Goal: Task Accomplishment & Management: Use online tool/utility

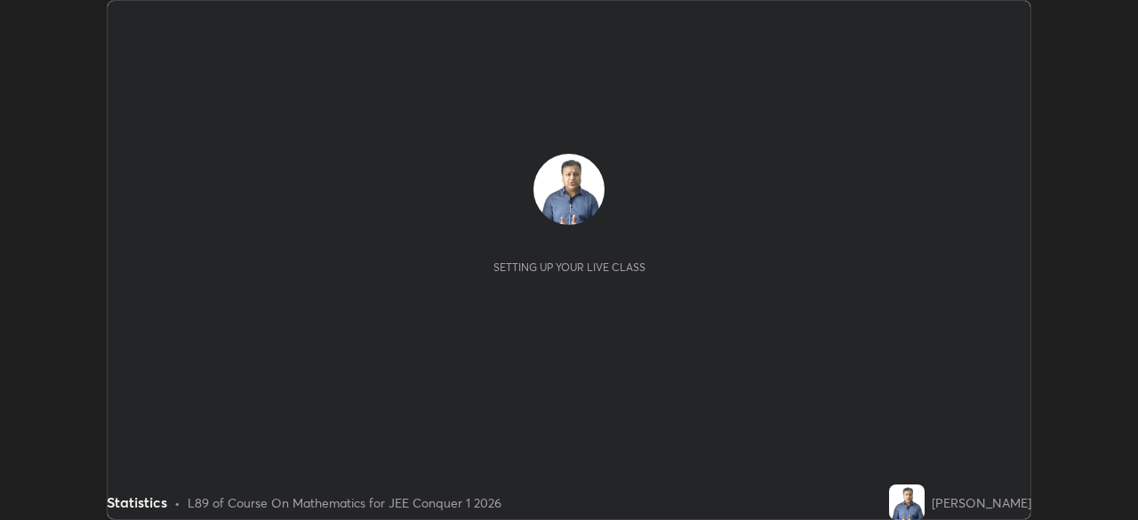
scroll to position [520, 1137]
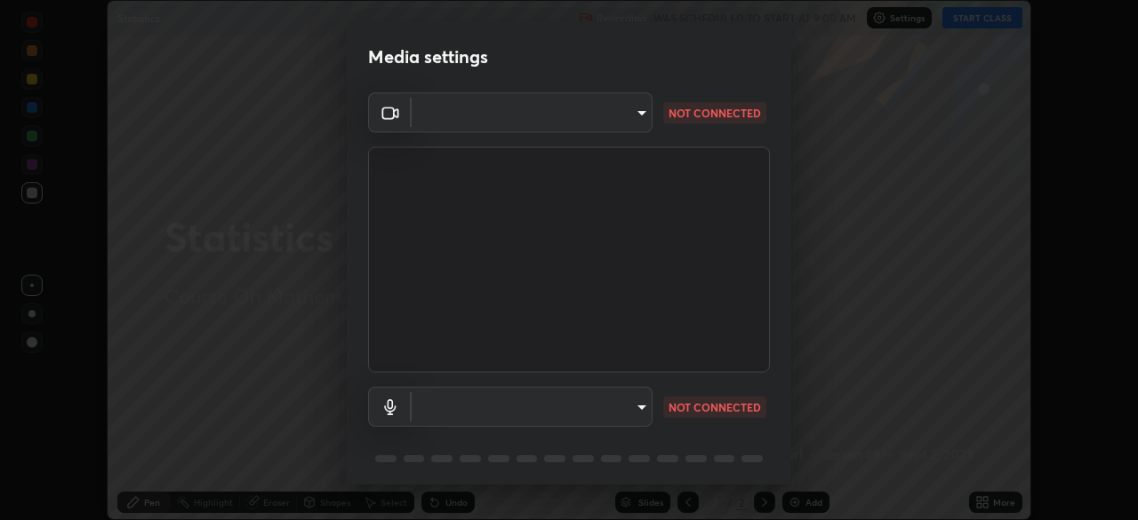
type input "9c5db0e3d6bf80210af106929d999d9f929c5ea5bbb961195660b7f823e2c793"
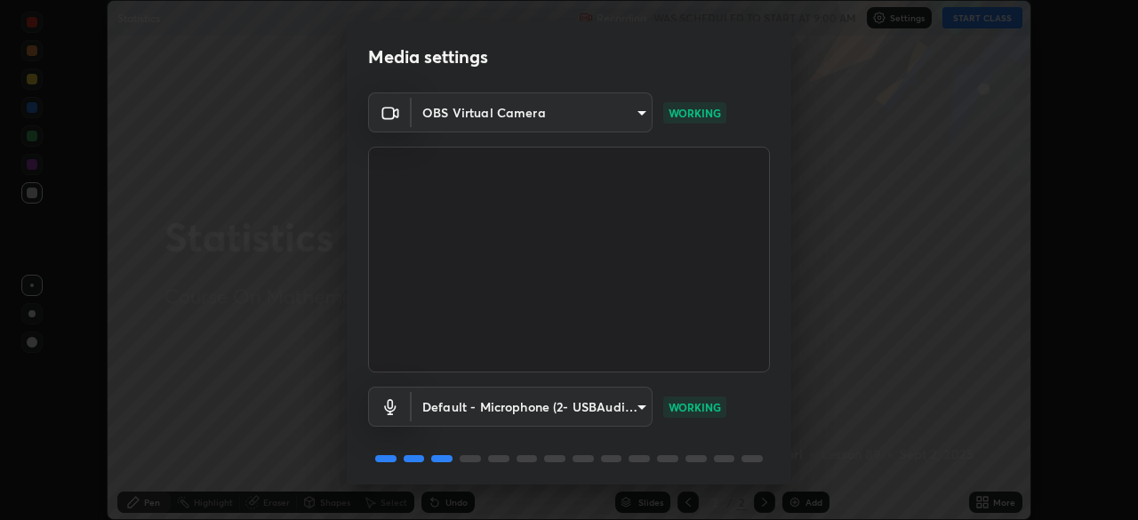
click at [542, 410] on body "Erase all Statistics Recording WAS SCHEDULED TO START AT 9:00 AM Settings START…" at bounding box center [569, 260] width 1138 height 520
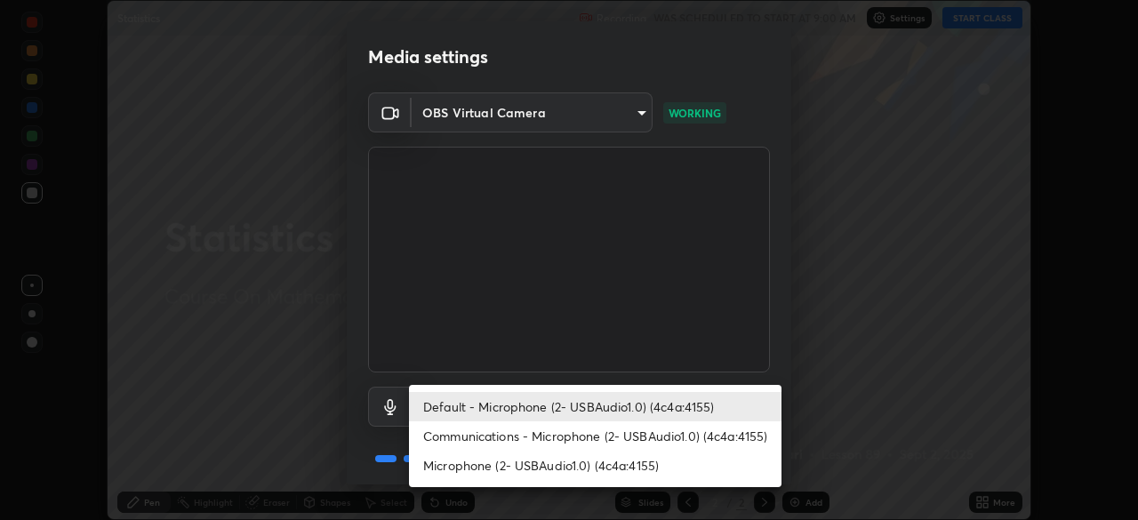
click at [515, 434] on li "Communications - Microphone (2- USBAudio1.0) (4c4a:4155)" at bounding box center [595, 435] width 373 height 29
type input "communications"
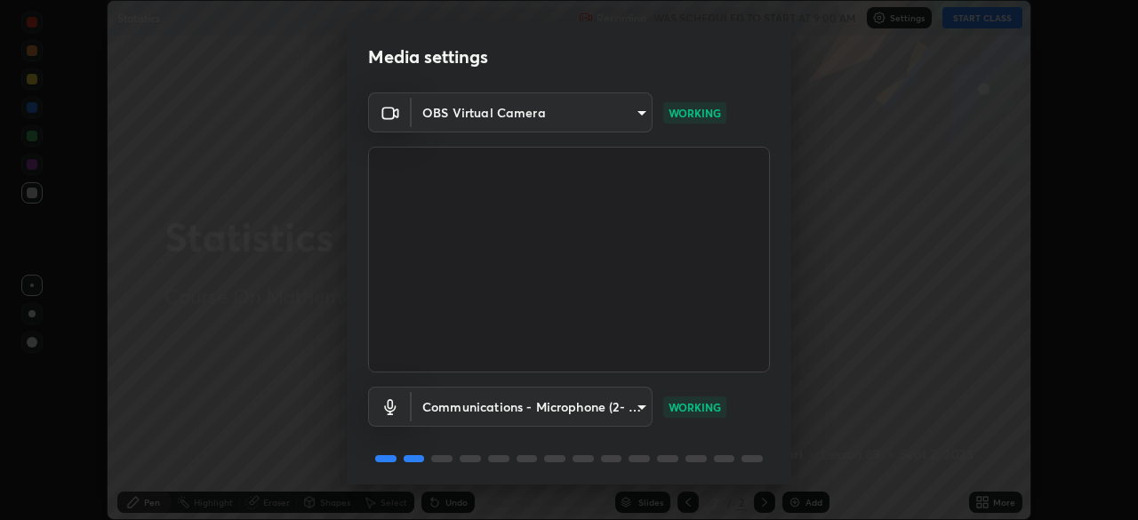
scroll to position [63, 0]
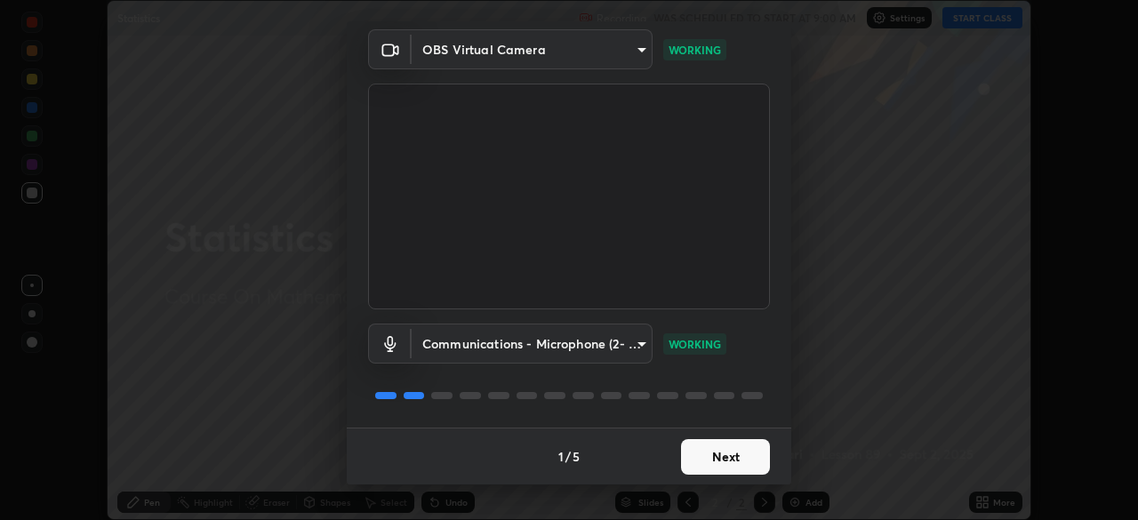
click at [719, 454] on button "Next" at bounding box center [725, 457] width 89 height 36
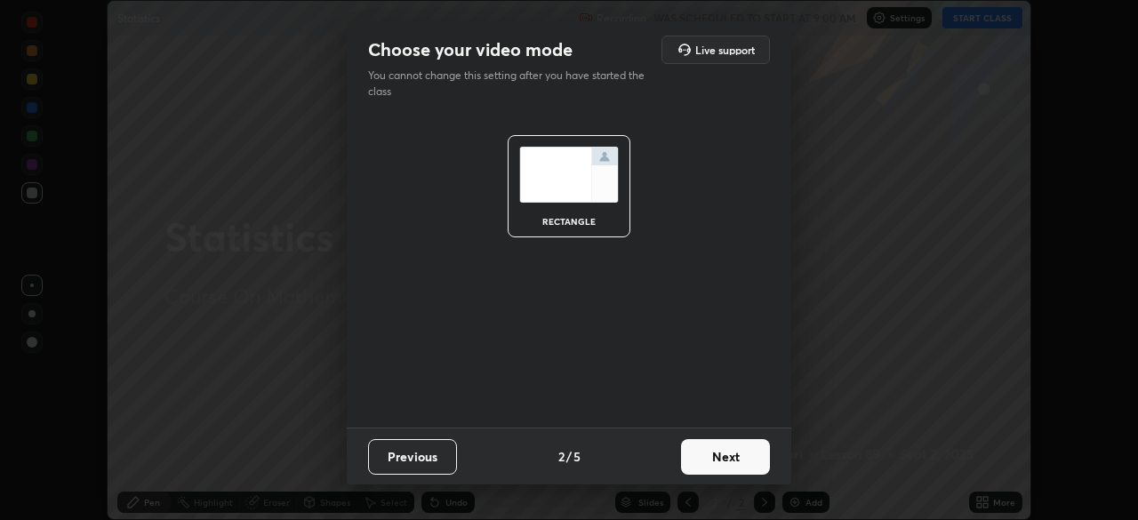
click at [710, 456] on button "Next" at bounding box center [725, 457] width 89 height 36
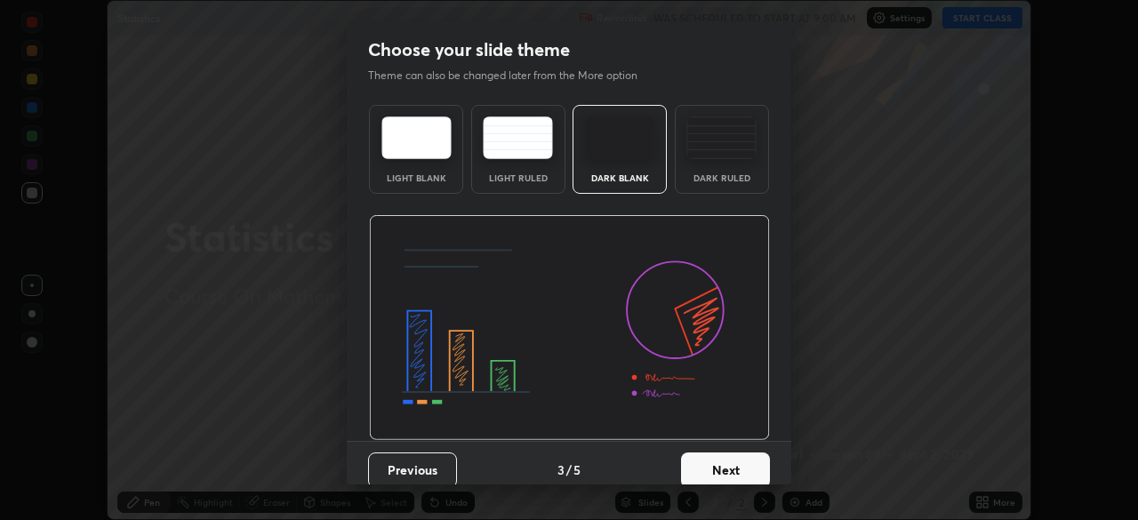
scroll to position [13, 0]
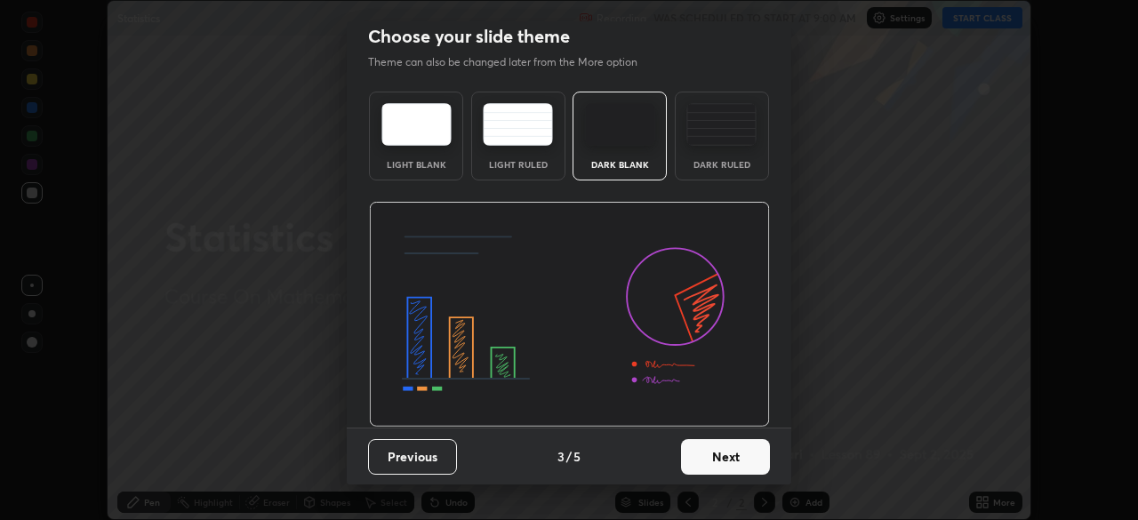
click at [728, 466] on button "Next" at bounding box center [725, 457] width 89 height 36
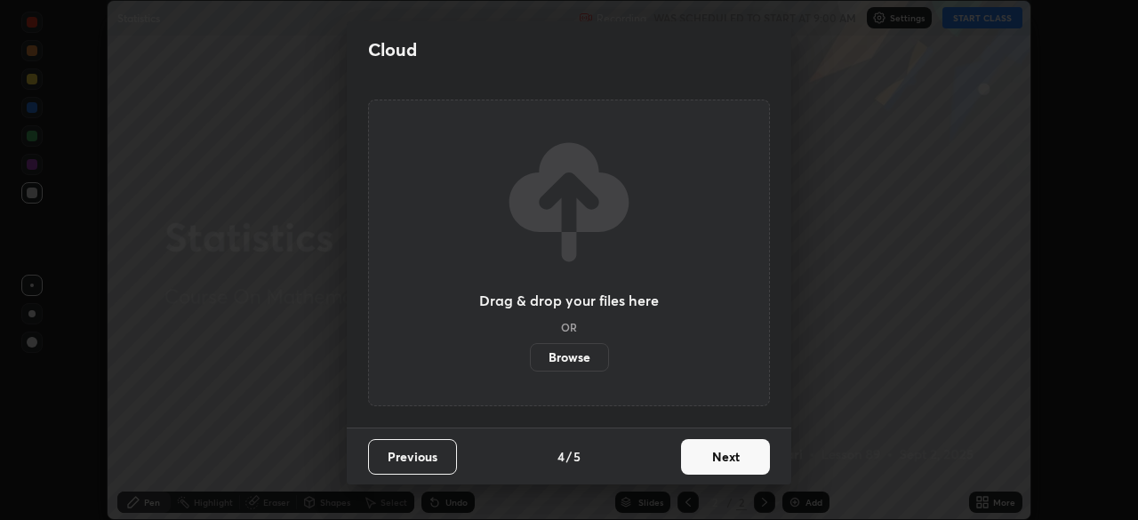
click at [719, 461] on button "Next" at bounding box center [725, 457] width 89 height 36
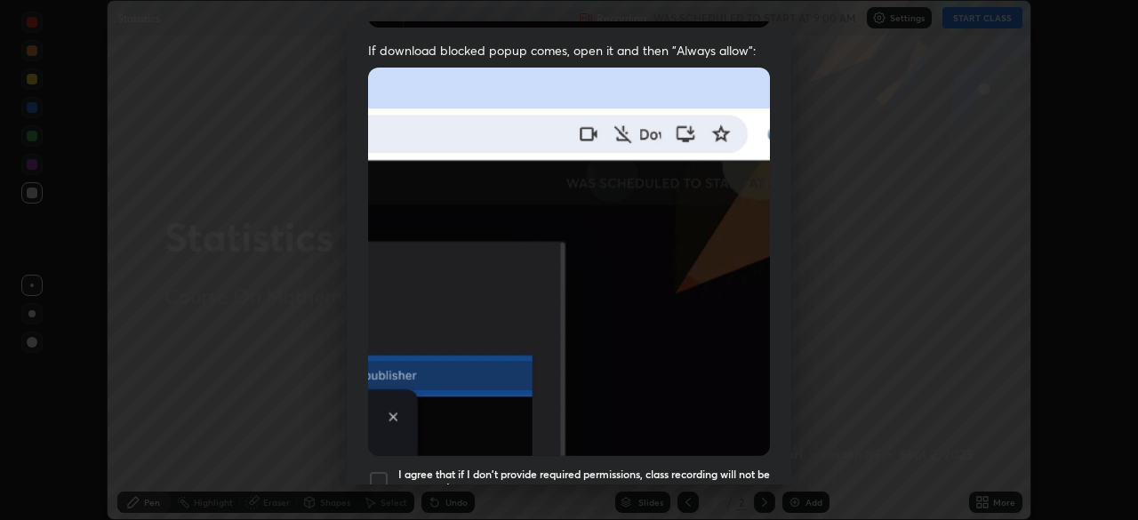
scroll to position [380, 0]
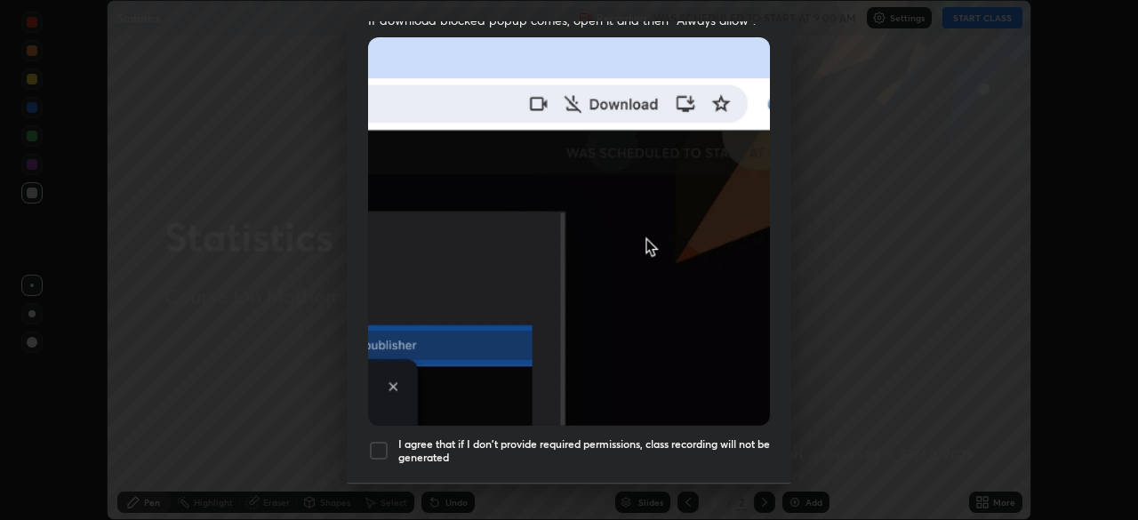
click at [710, 444] on h5 "I agree that if I don't provide required permissions, class recording will not …" at bounding box center [584, 451] width 372 height 28
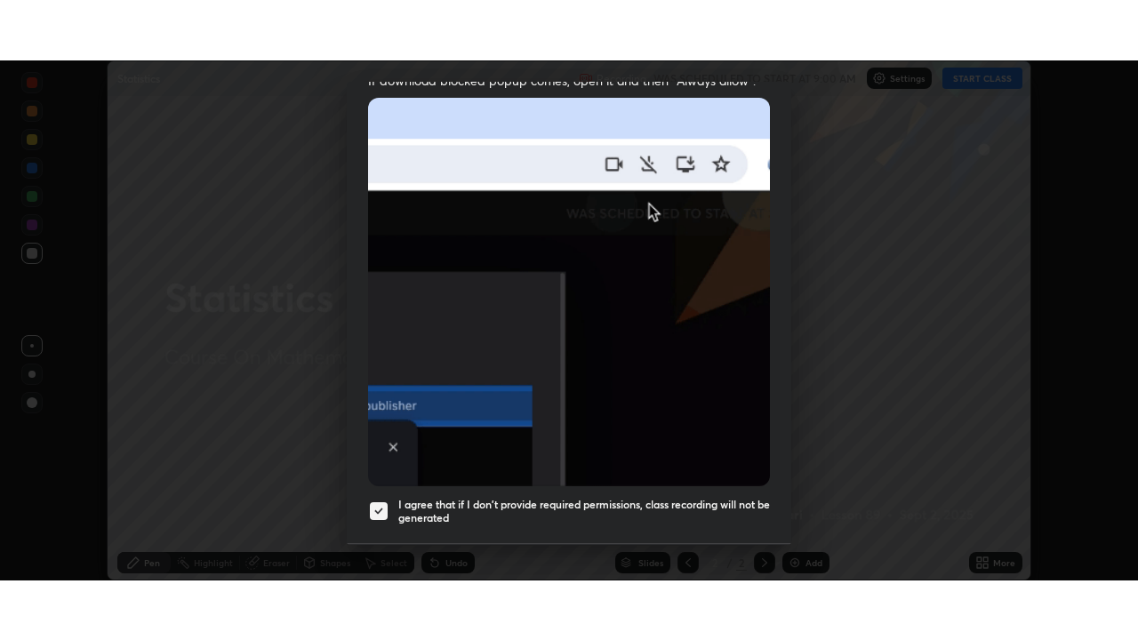
scroll to position [426, 0]
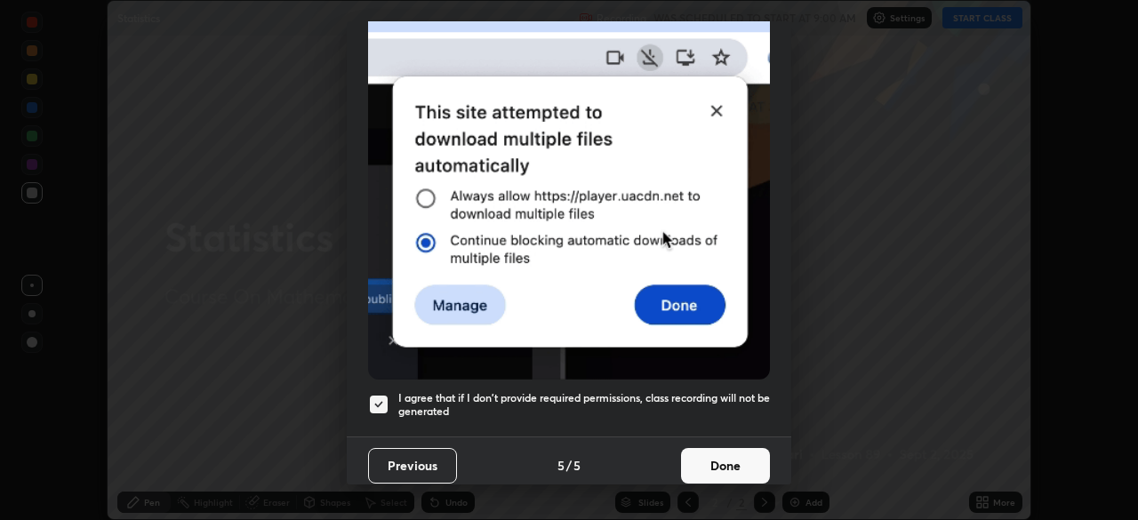
click at [735, 459] on button "Done" at bounding box center [725, 466] width 89 height 36
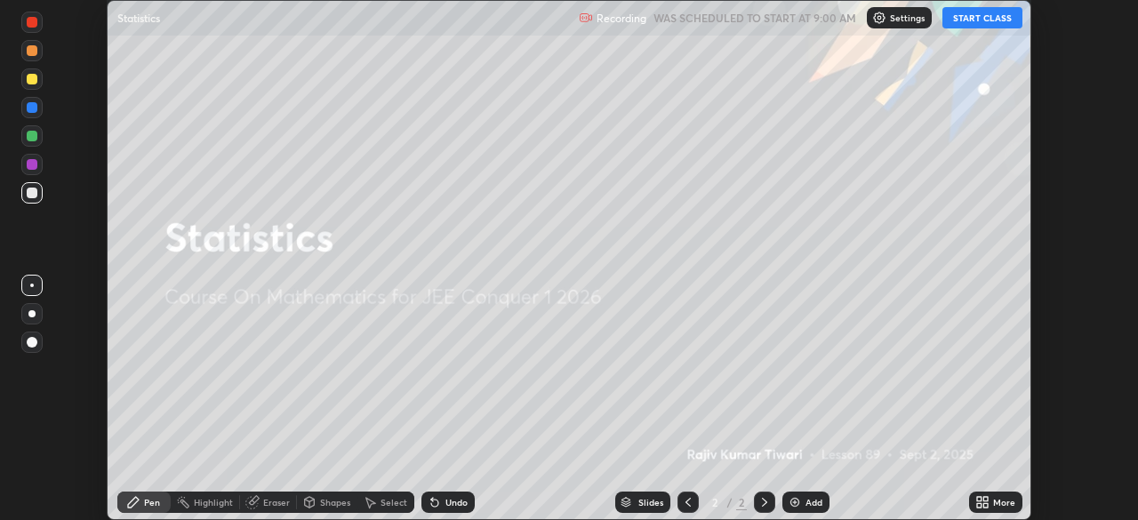
click at [985, 505] on icon at bounding box center [985, 505] width 4 height 4
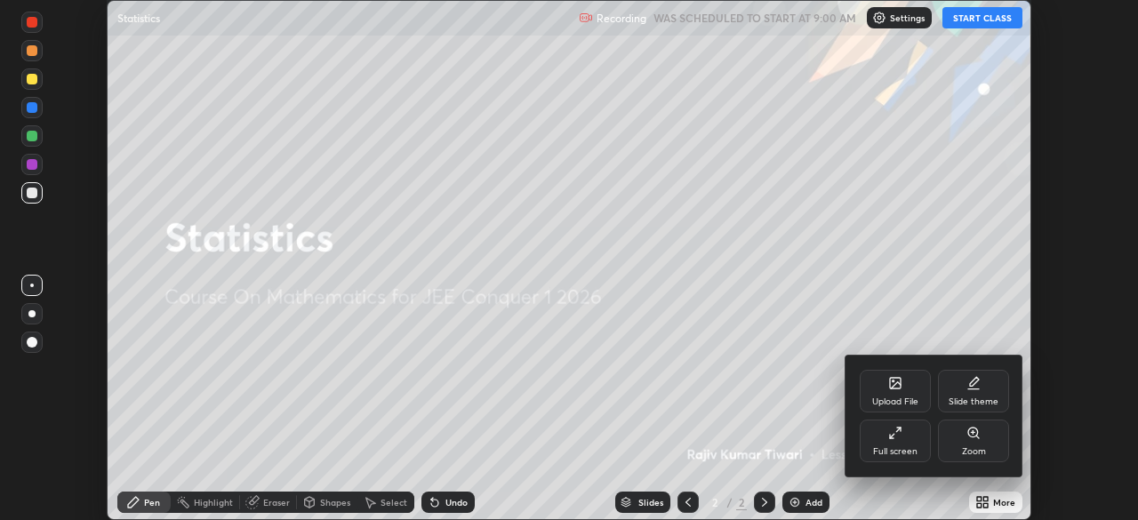
click at [893, 443] on div "Full screen" at bounding box center [895, 441] width 71 height 43
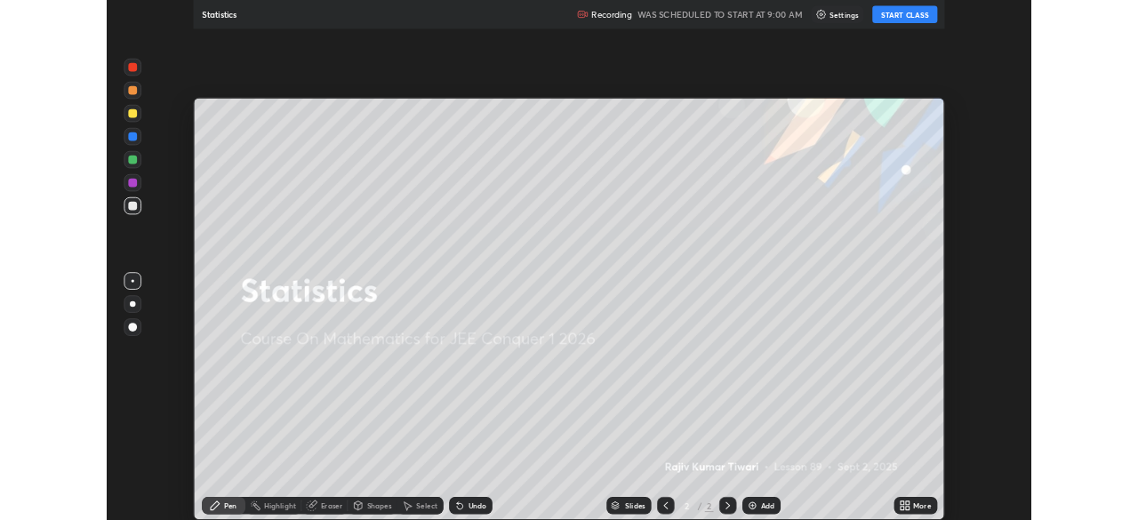
scroll to position [640, 1138]
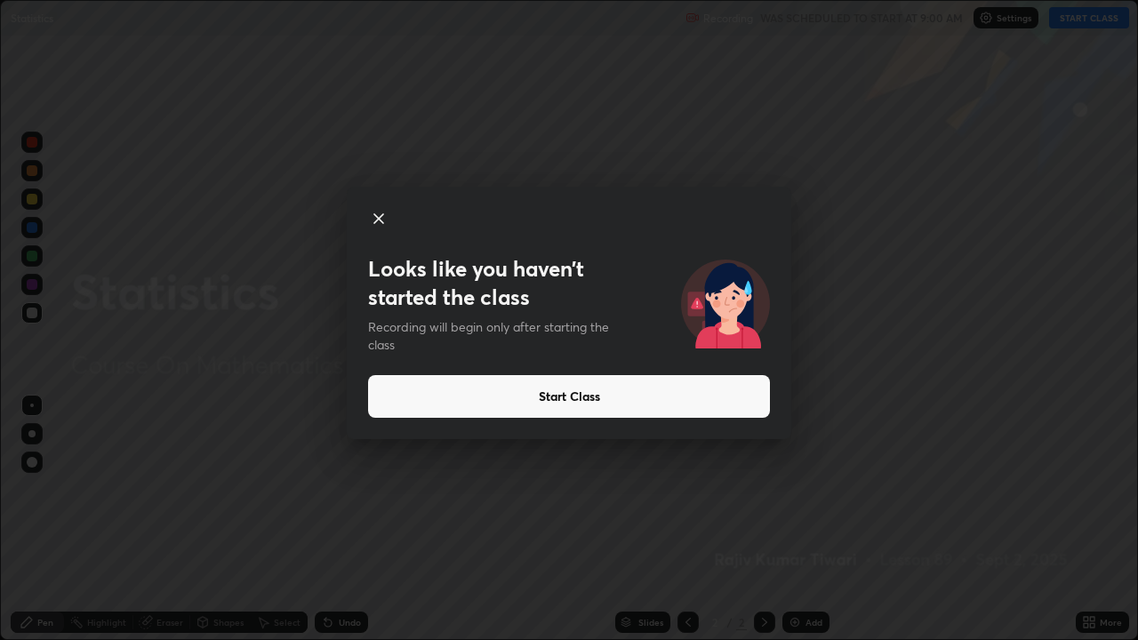
click at [562, 401] on button "Start Class" at bounding box center [569, 396] width 402 height 43
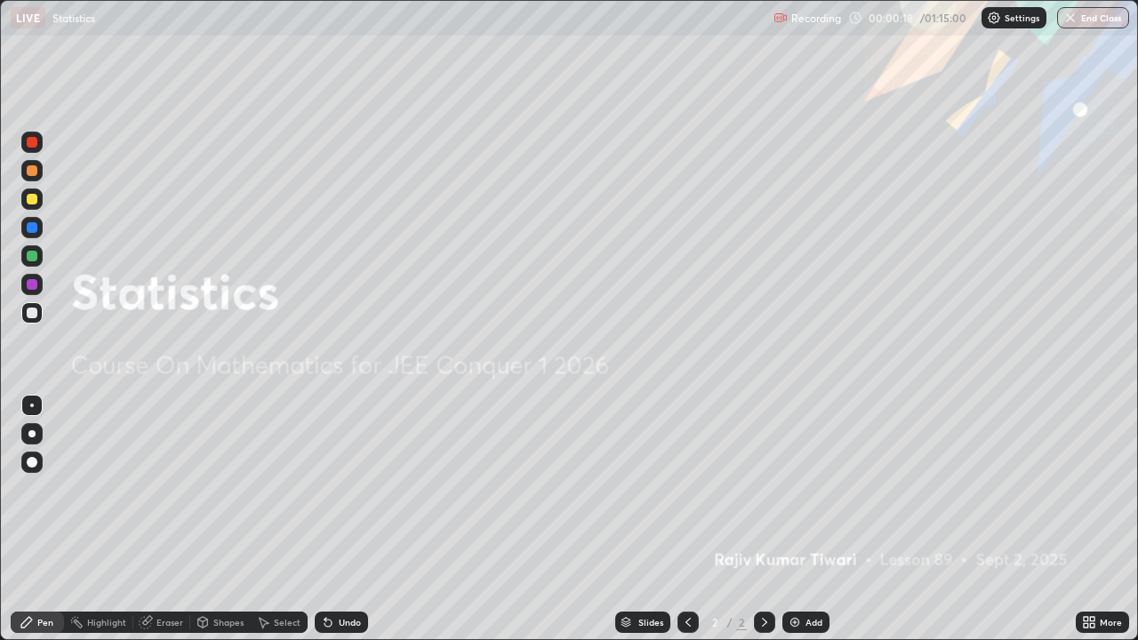
click at [800, 519] on div "Add" at bounding box center [806, 622] width 47 height 21
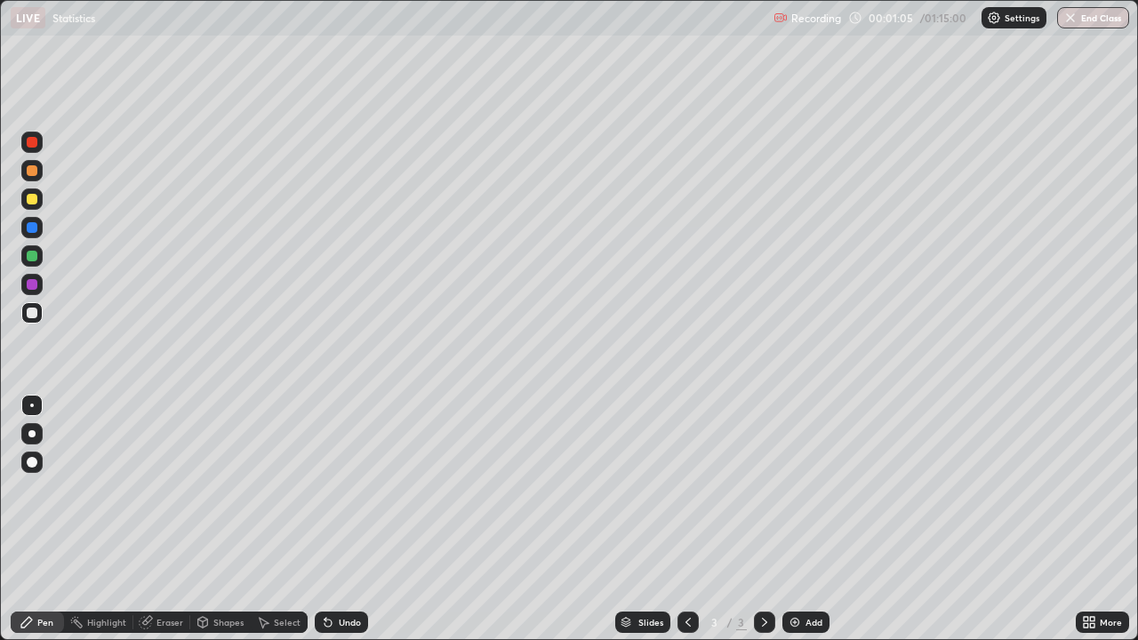
click at [16, 519] on div "Pen" at bounding box center [37, 622] width 53 height 21
click at [804, 519] on div "Add" at bounding box center [806, 622] width 47 height 21
click at [800, 519] on div "Add" at bounding box center [806, 622] width 47 height 21
click at [793, 519] on div "Add" at bounding box center [806, 622] width 47 height 21
click at [804, 519] on div "Add" at bounding box center [806, 622] width 47 height 21
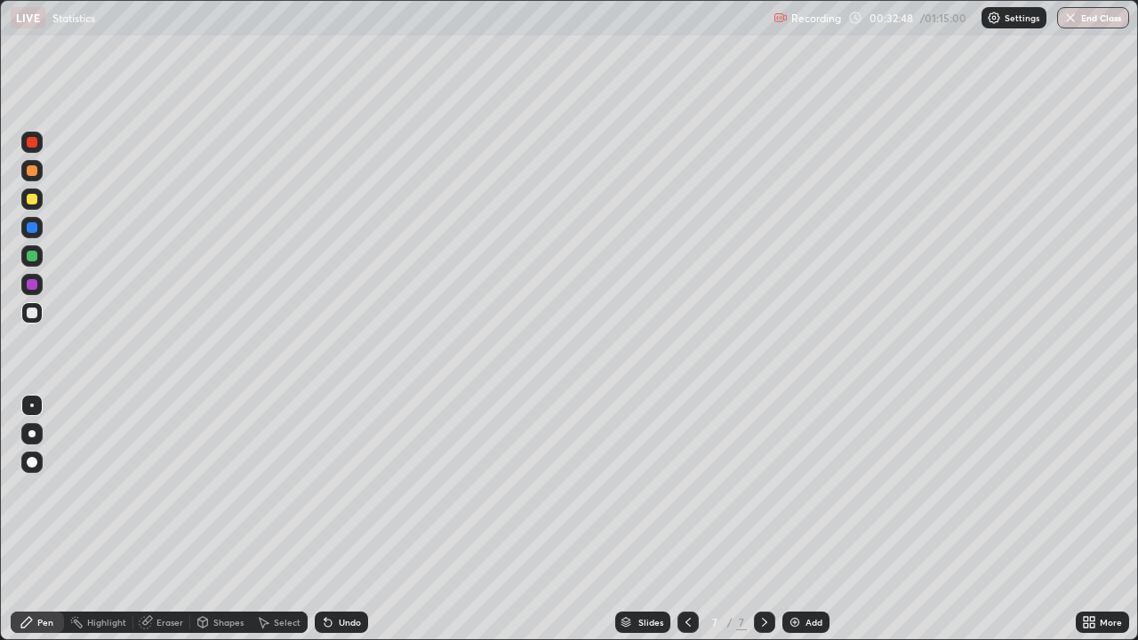
click at [802, 519] on div "Add" at bounding box center [806, 622] width 47 height 21
click at [36, 197] on div at bounding box center [32, 199] width 11 height 11
click at [39, 317] on div at bounding box center [31, 312] width 21 height 21
click at [802, 519] on div "Add" at bounding box center [806, 622] width 47 height 21
click at [30, 198] on div at bounding box center [32, 199] width 11 height 11
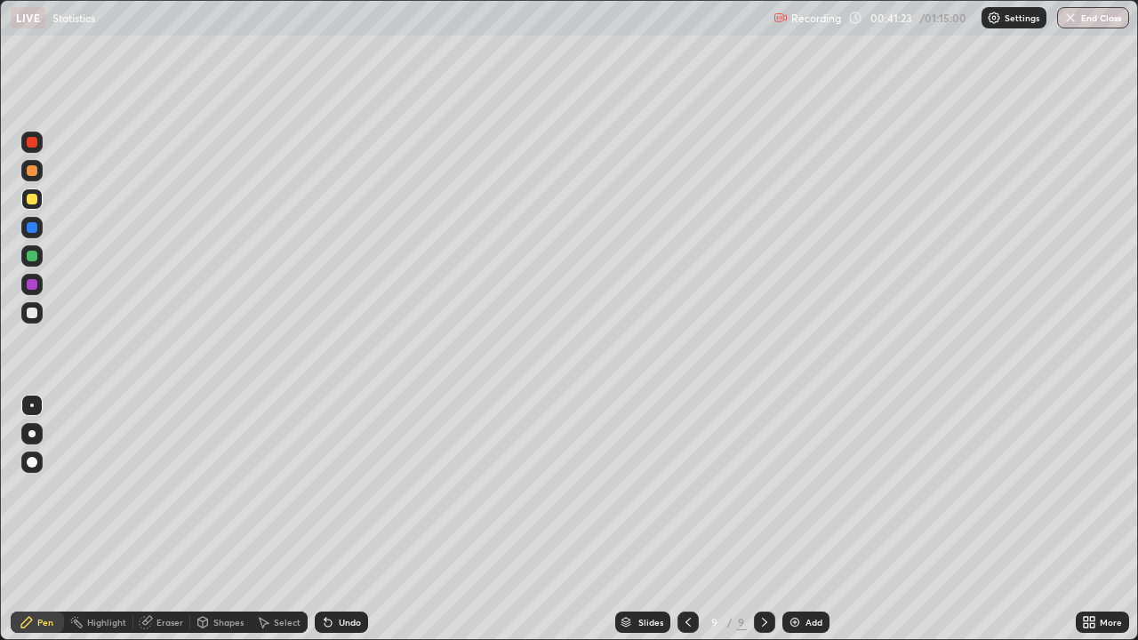
click at [32, 311] on div at bounding box center [32, 313] width 11 height 11
click at [800, 519] on div "Add" at bounding box center [806, 622] width 47 height 21
click at [30, 197] on div at bounding box center [32, 199] width 11 height 11
click at [156, 519] on div "Eraser" at bounding box center [161, 622] width 57 height 21
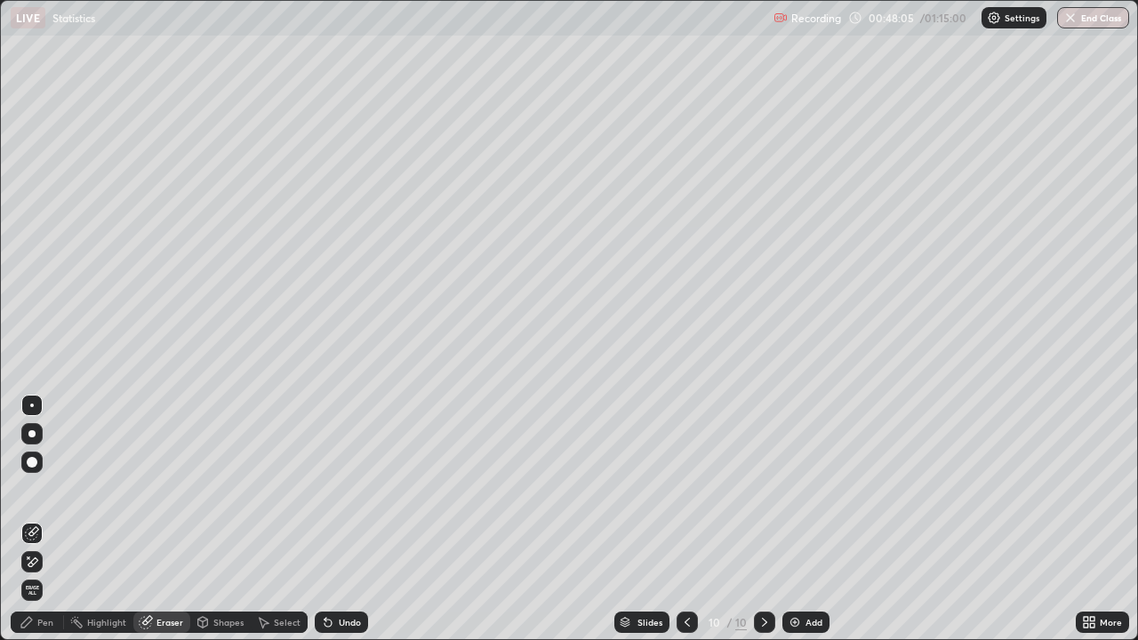
click at [43, 519] on div "Pen" at bounding box center [45, 622] width 16 height 9
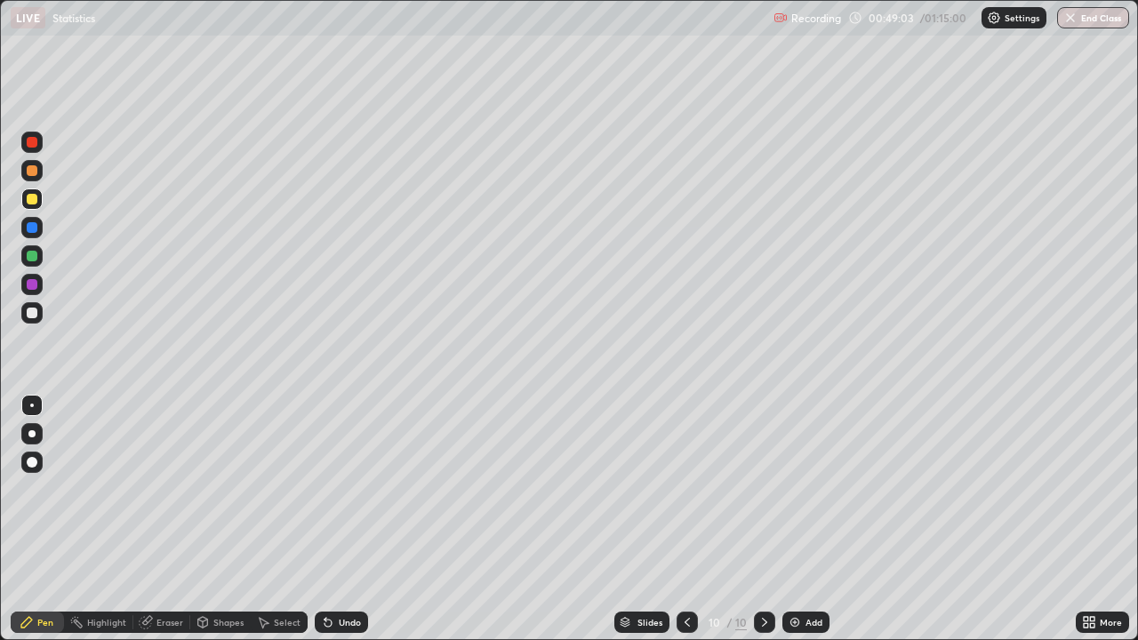
click at [806, 519] on div "Add" at bounding box center [814, 622] width 17 height 9
click at [35, 314] on div at bounding box center [32, 313] width 11 height 11
click at [802, 519] on div "Add" at bounding box center [806, 622] width 47 height 21
click at [33, 202] on div at bounding box center [32, 199] width 11 height 11
click at [31, 314] on div at bounding box center [32, 313] width 11 height 11
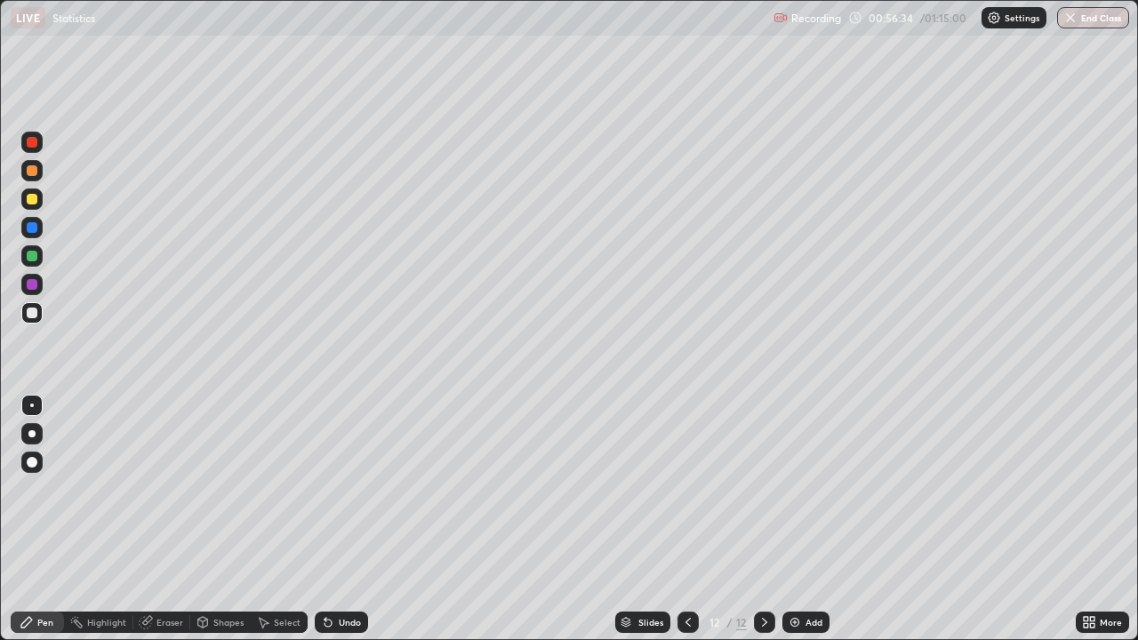
click at [798, 519] on div "Add" at bounding box center [806, 622] width 47 height 21
click at [34, 201] on div at bounding box center [32, 199] width 11 height 11
click at [27, 306] on div at bounding box center [31, 312] width 21 height 21
click at [34, 231] on div at bounding box center [32, 227] width 11 height 11
click at [32, 313] on div at bounding box center [32, 313] width 11 height 11
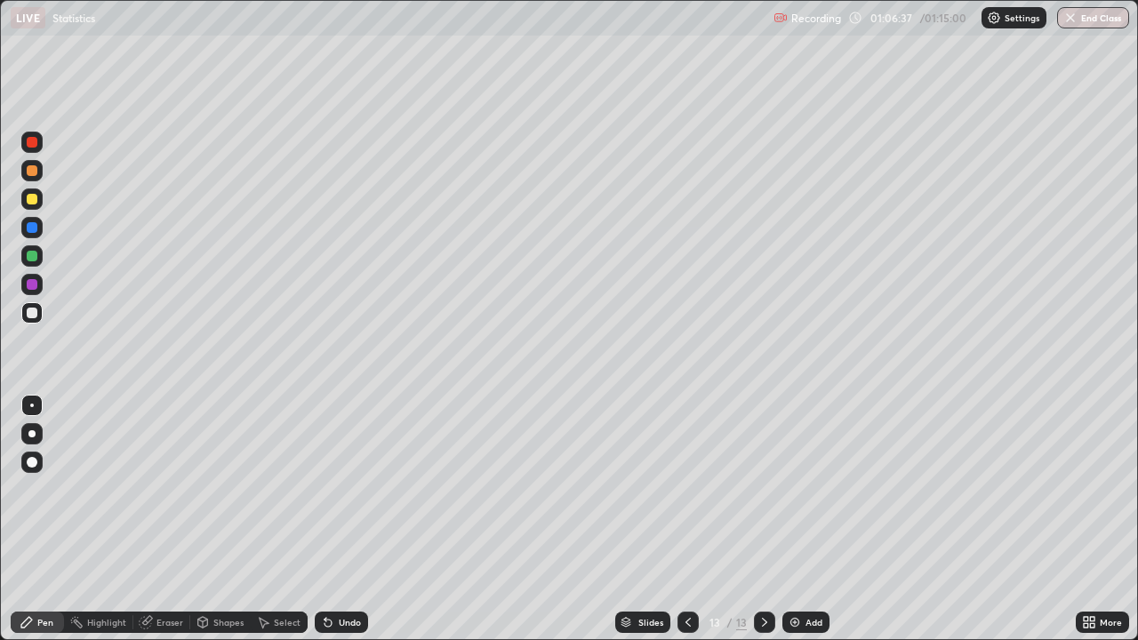
click at [276, 519] on div "Select" at bounding box center [279, 622] width 57 height 21
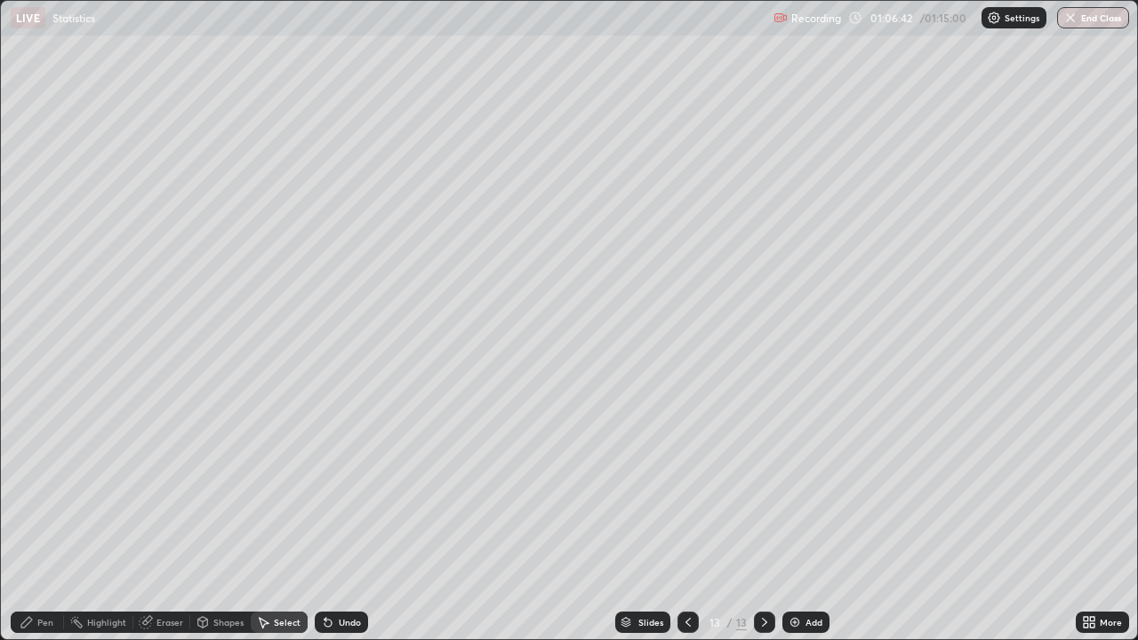
click at [278, 519] on div "Select" at bounding box center [279, 622] width 57 height 21
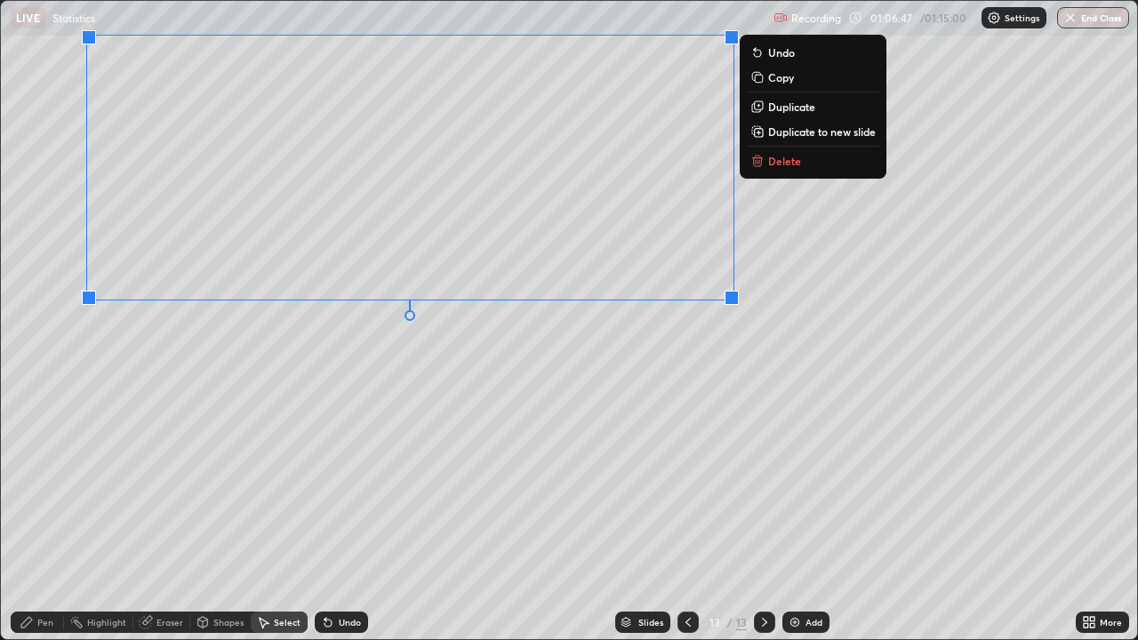
click at [813, 136] on p "Duplicate to new slide" at bounding box center [822, 131] width 108 height 14
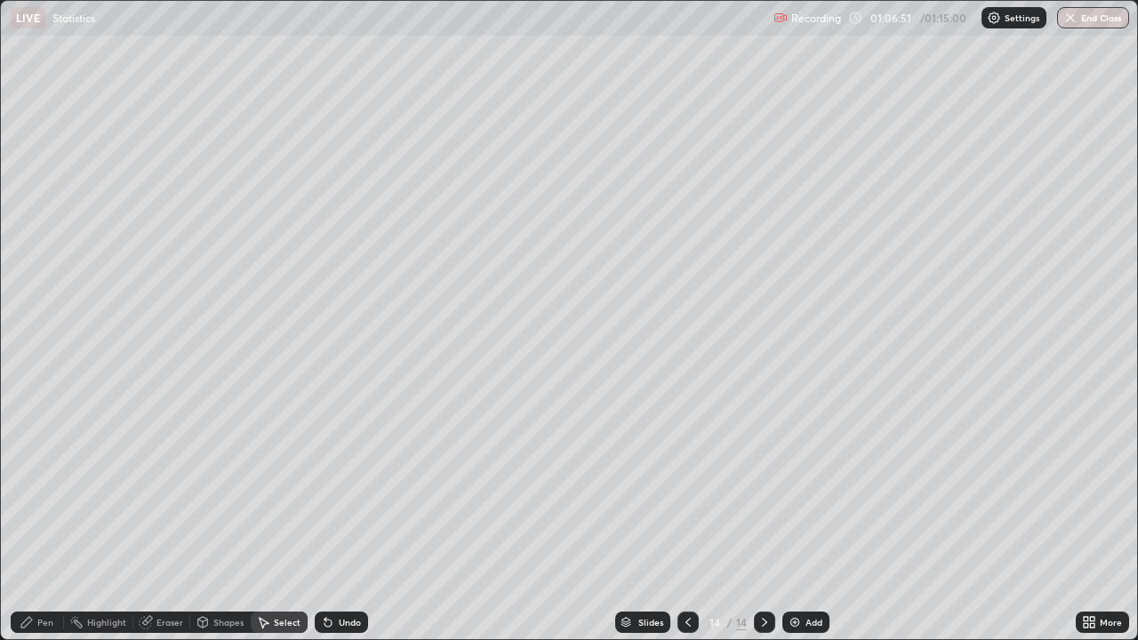
click at [39, 519] on div "Pen" at bounding box center [45, 622] width 16 height 9
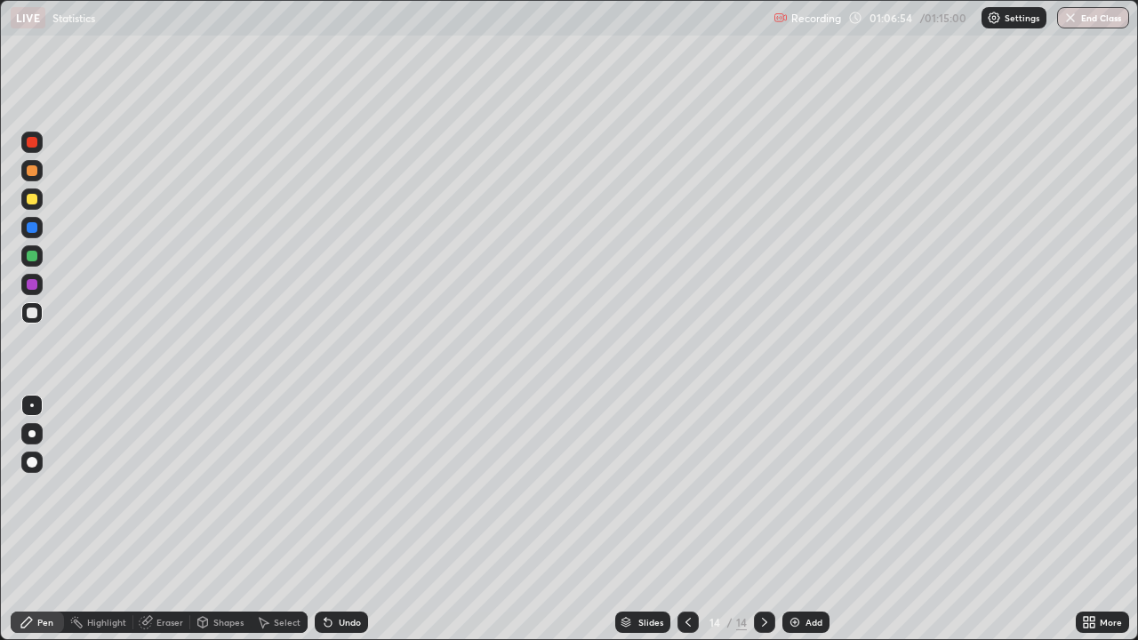
click at [32, 200] on div at bounding box center [32, 199] width 11 height 11
click at [36, 229] on div at bounding box center [32, 227] width 11 height 11
click at [30, 313] on div at bounding box center [32, 313] width 11 height 11
click at [1096, 13] on button "End Class" at bounding box center [1094, 17] width 70 height 21
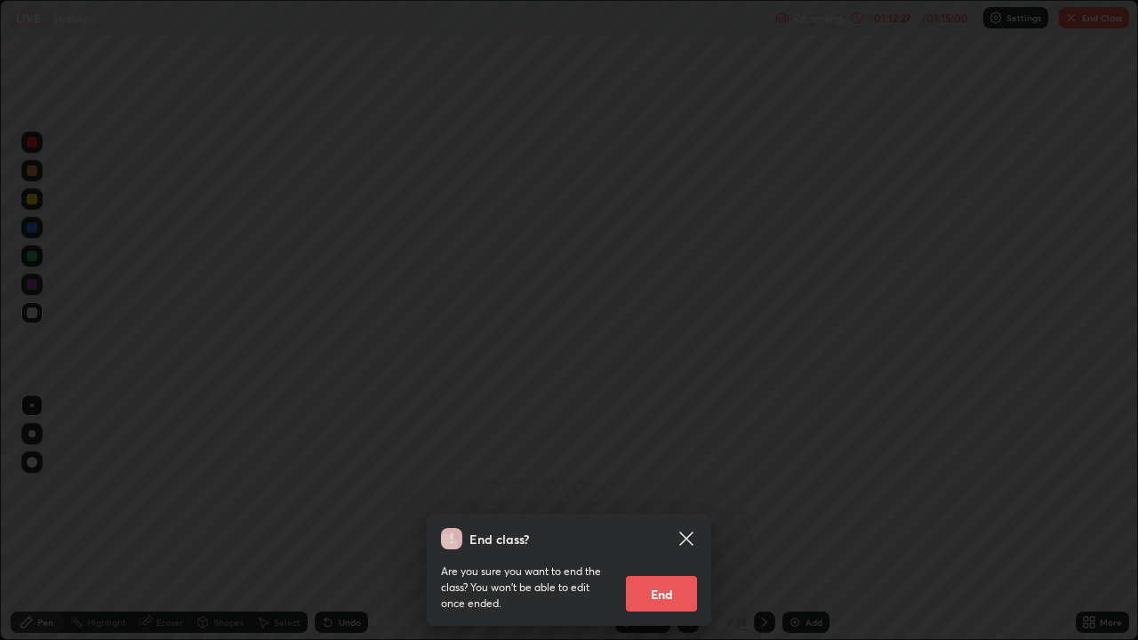
click at [694, 519] on icon at bounding box center [686, 538] width 21 height 21
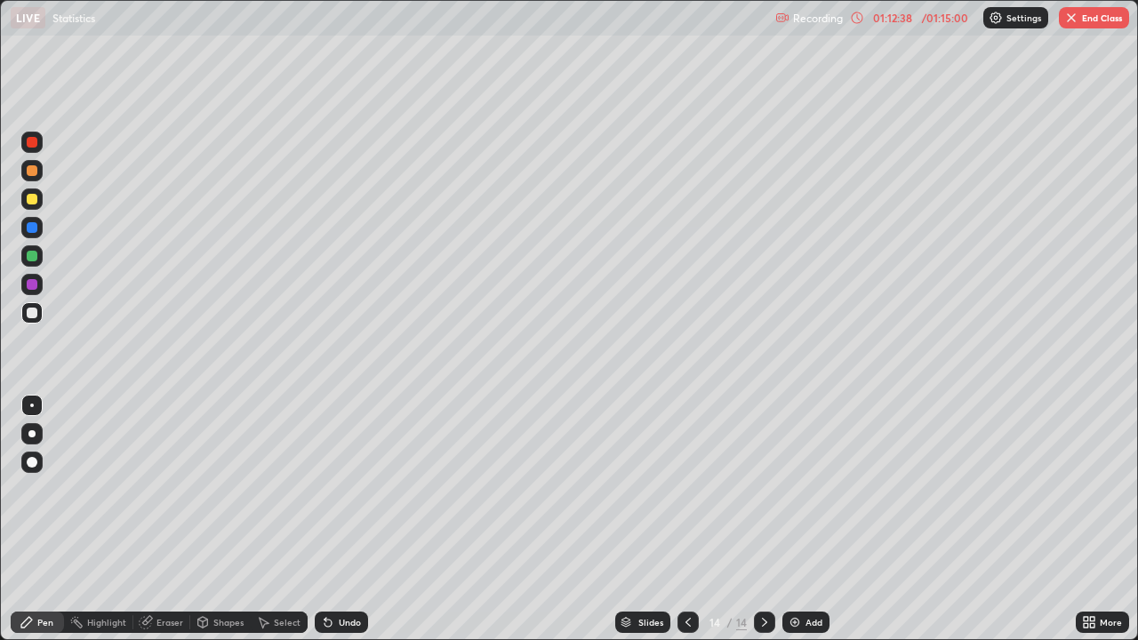
click at [1080, 20] on button "End Class" at bounding box center [1094, 17] width 70 height 21
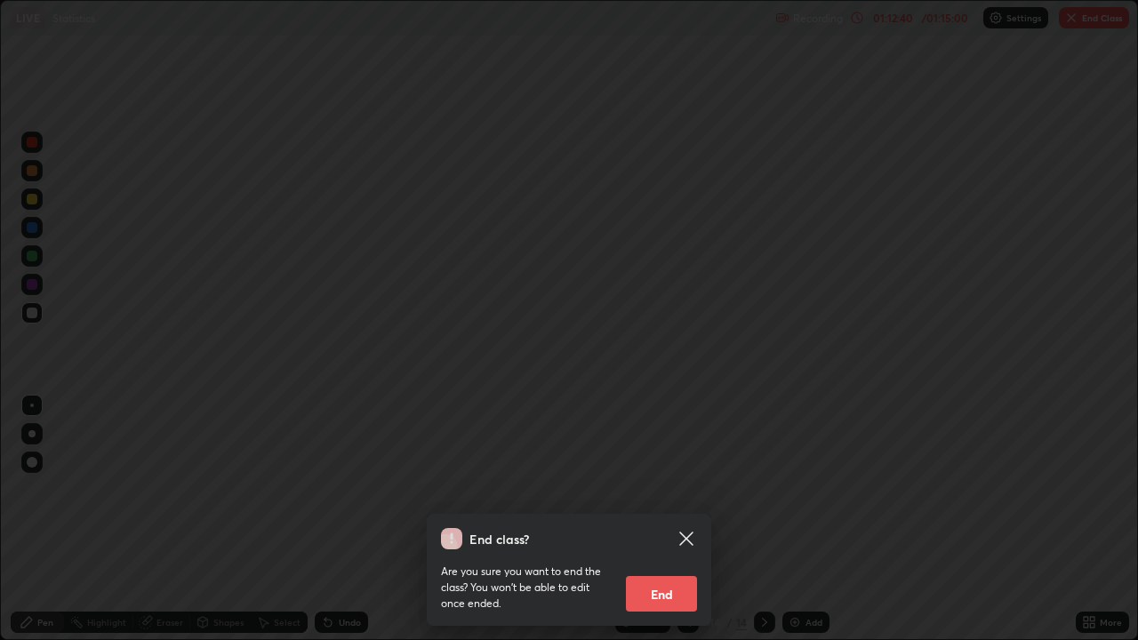
click at [664, 519] on button "End" at bounding box center [661, 594] width 71 height 36
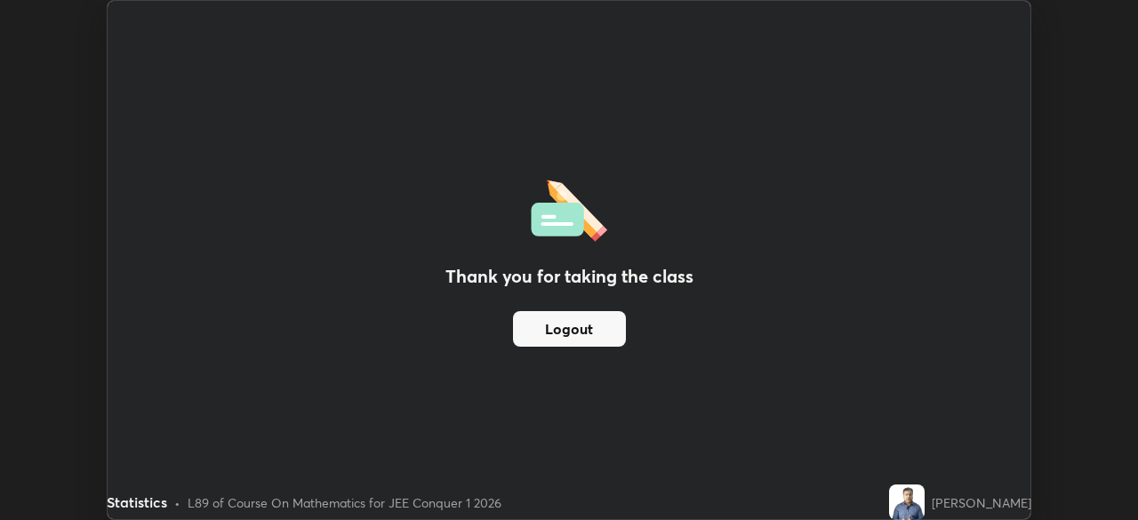
scroll to position [88403, 87784]
